Goal: Navigation & Orientation: Find specific page/section

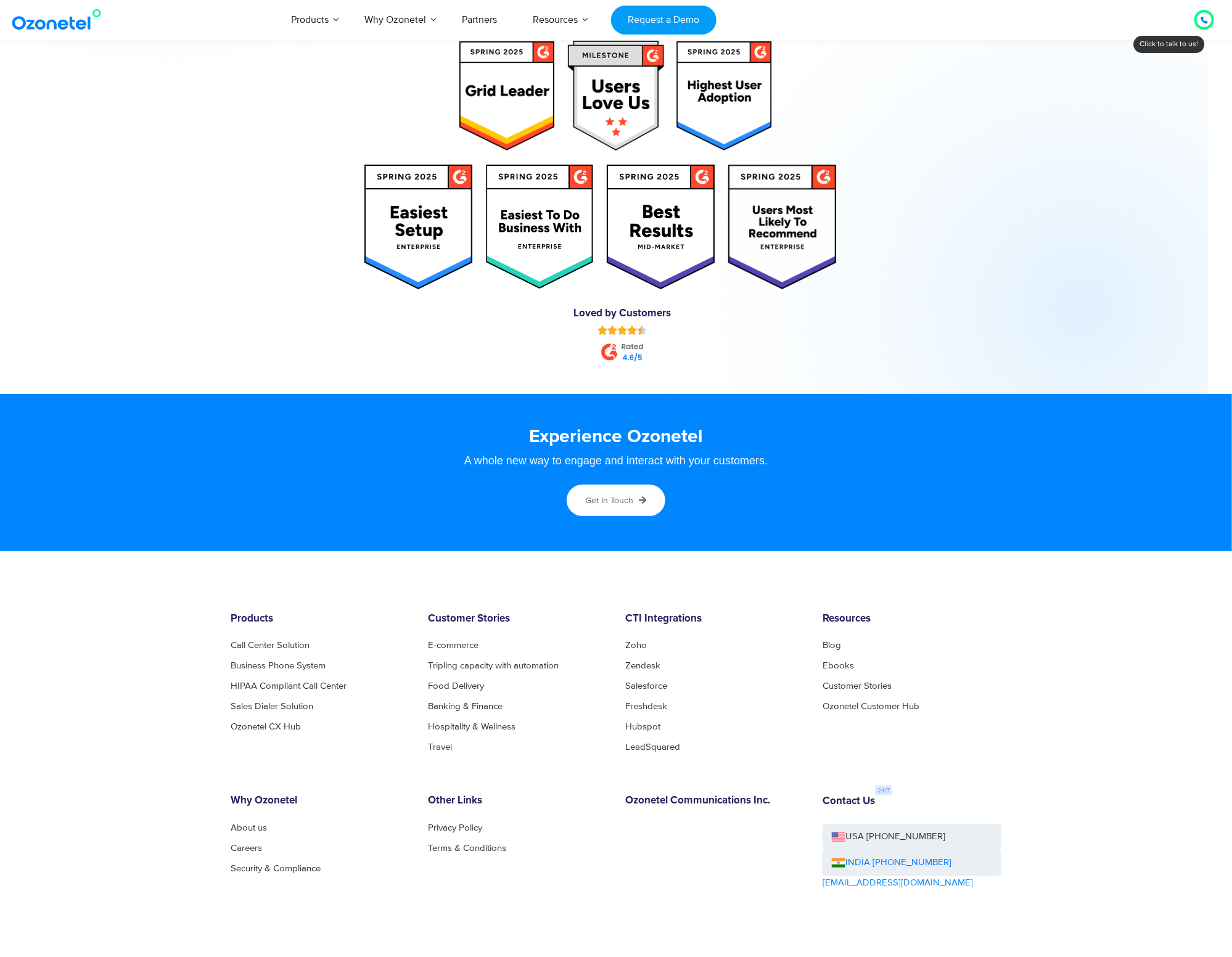
scroll to position [6282, 0]
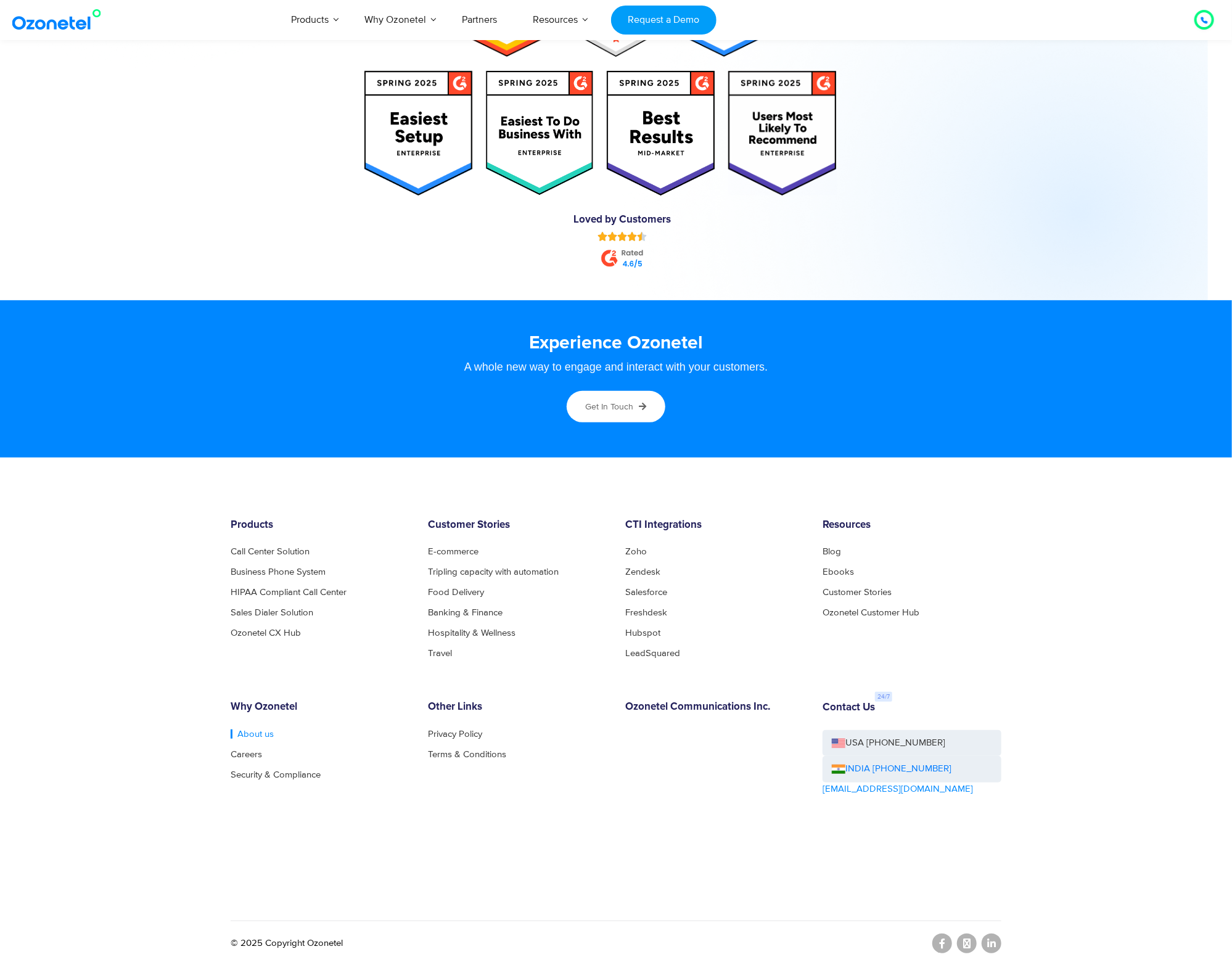
click at [247, 729] on link "About us" at bounding box center [252, 733] width 43 height 9
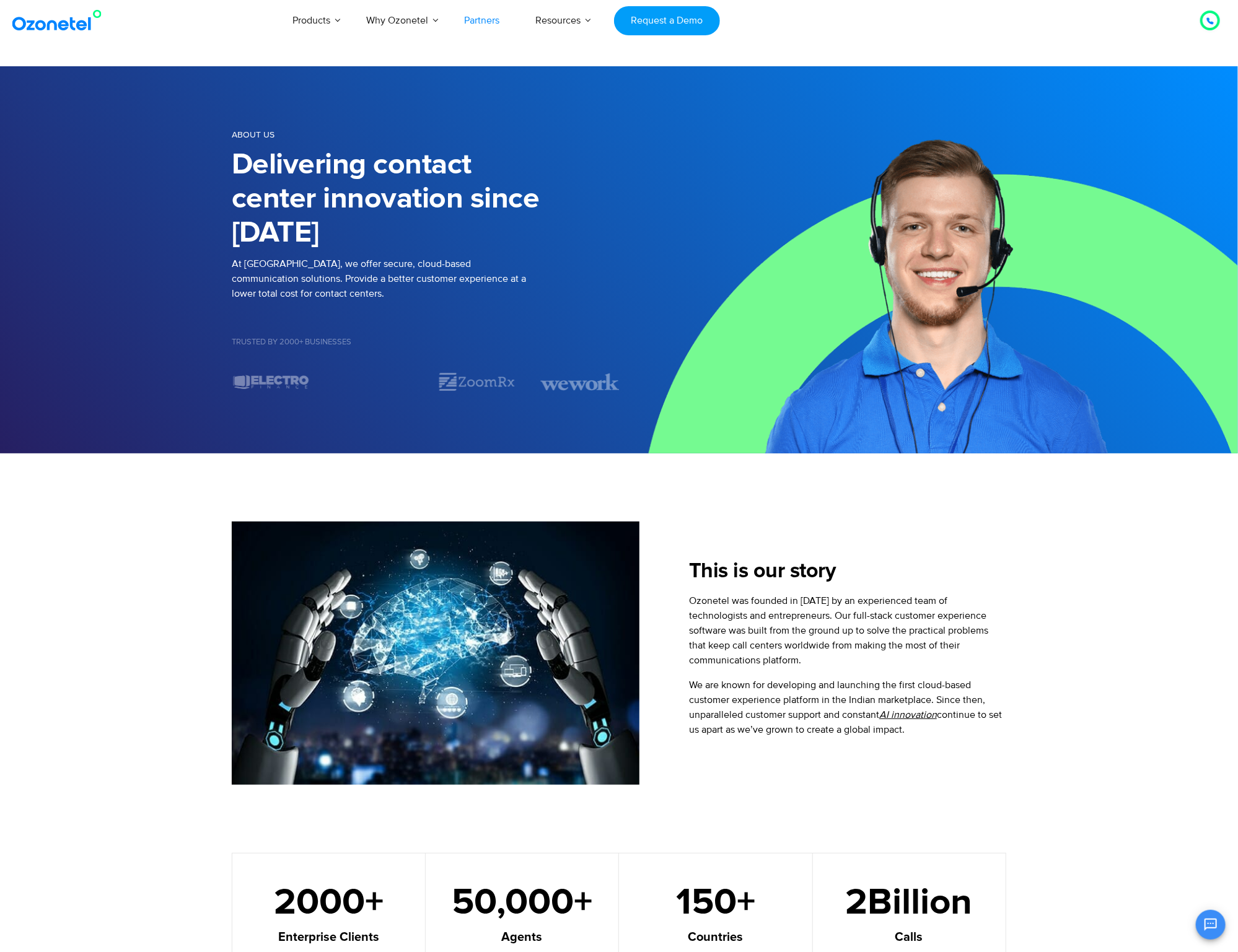
click at [489, 19] on link "Partners" at bounding box center [482, 20] width 71 height 41
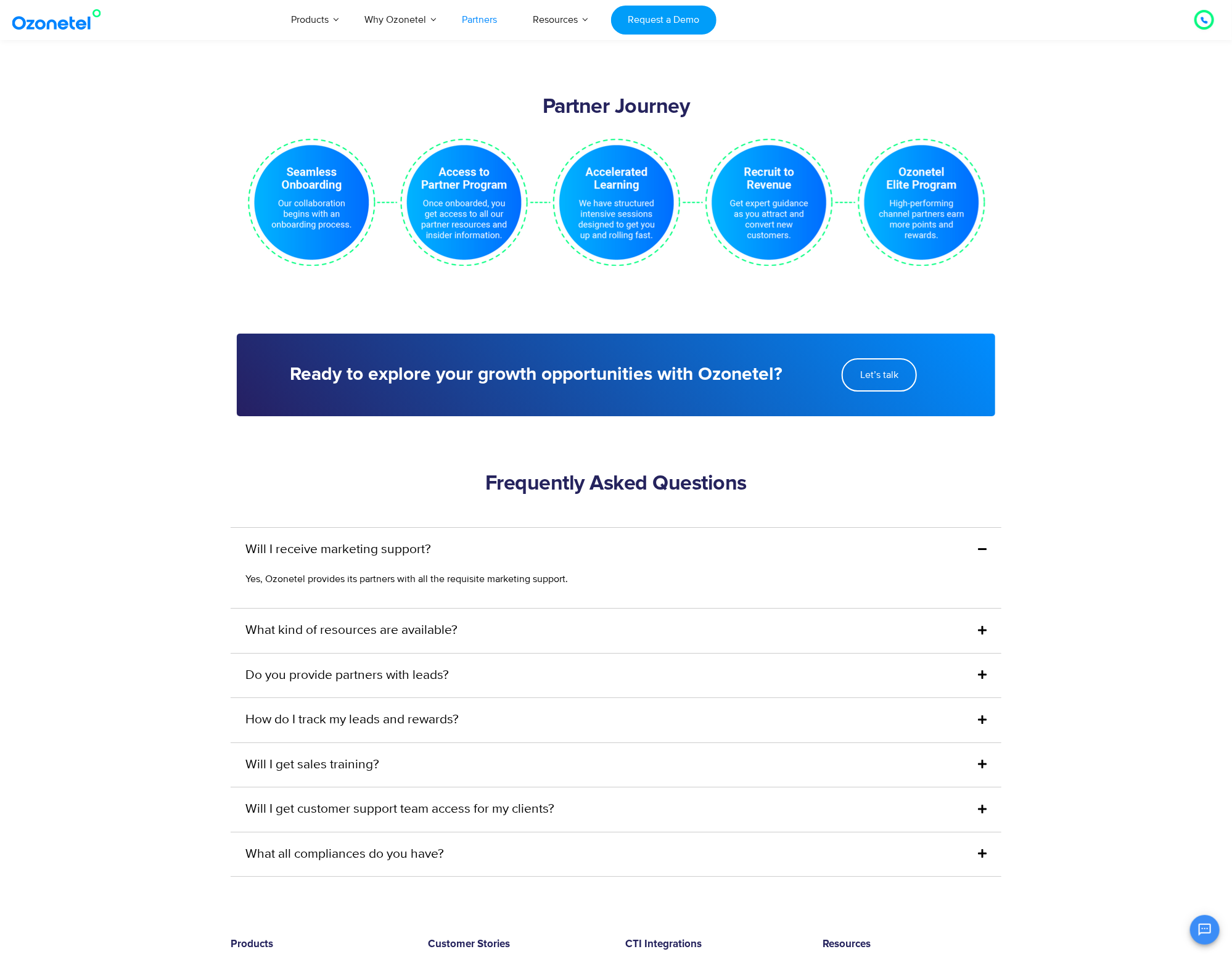
scroll to position [2775, 0]
